Goal: Task Accomplishment & Management: Use online tool/utility

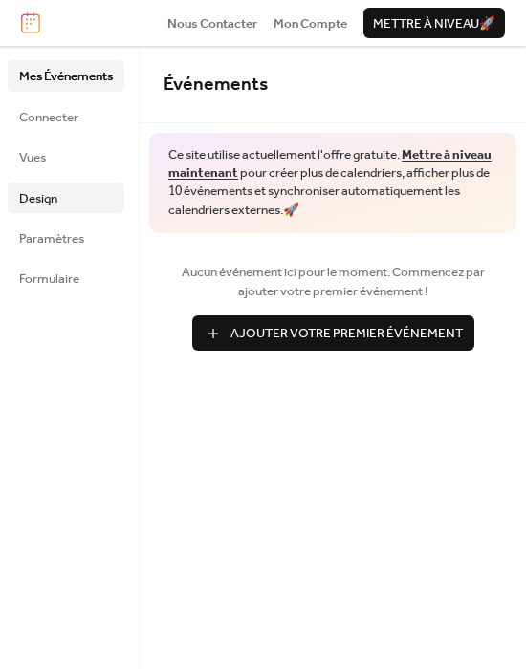
click at [90, 198] on link "Design" at bounding box center [66, 198] width 117 height 31
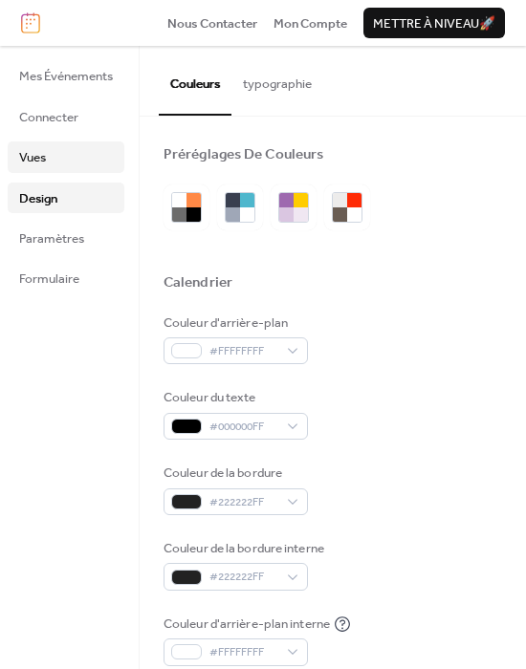
click at [80, 160] on link "Vues" at bounding box center [66, 156] width 117 height 31
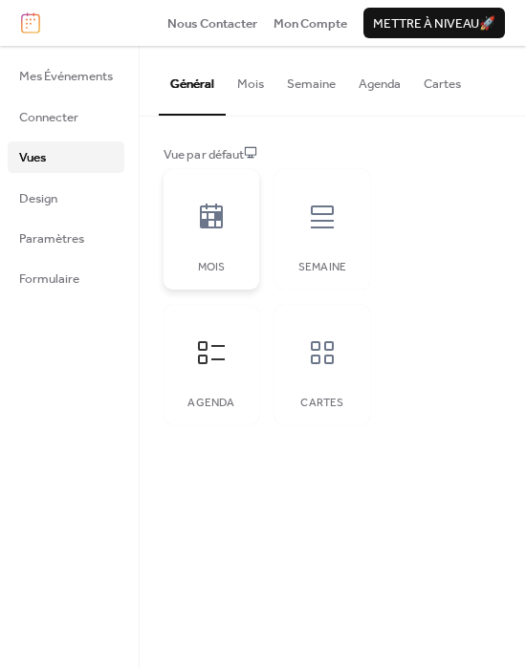
click at [221, 236] on div at bounding box center [211, 216] width 57 height 57
click at [296, 214] on div at bounding box center [321, 216] width 57 height 57
click at [209, 358] on icon at bounding box center [211, 352] width 31 height 31
click at [335, 380] on div at bounding box center [321, 352] width 57 height 57
click at [200, 364] on icon at bounding box center [211, 352] width 31 height 31
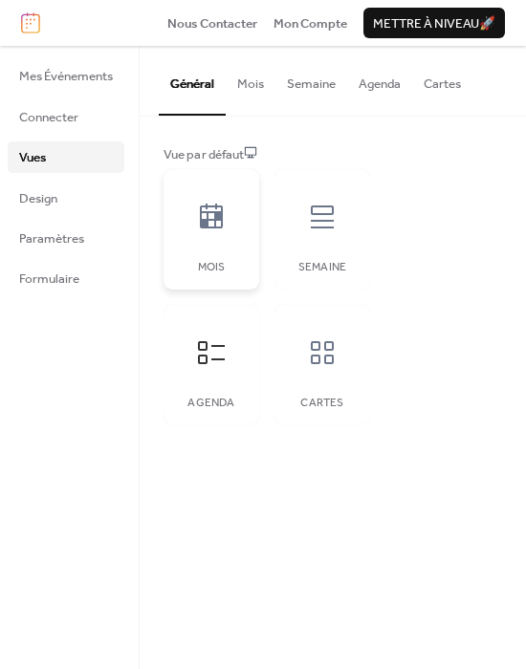
click at [195, 234] on div at bounding box center [211, 216] width 57 height 57
click at [245, 379] on div "Agenda" at bounding box center [211, 365] width 96 height 120
